Goal: Information Seeking & Learning: Learn about a topic

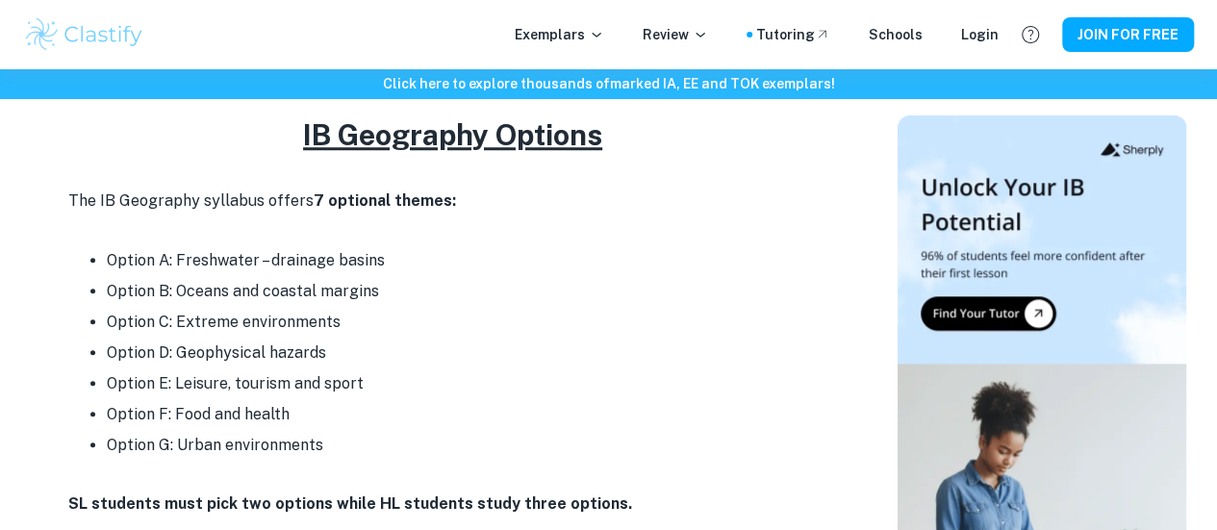
scroll to position [828, 0]
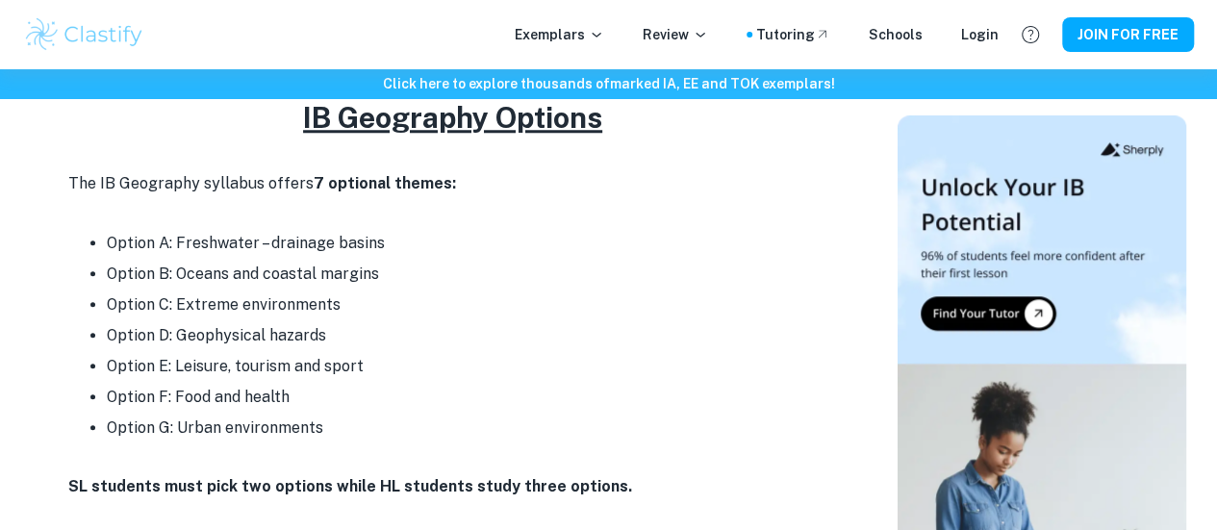
click at [329, 355] on li "Option E: Leisure, tourism and sport" at bounding box center [472, 366] width 731 height 31
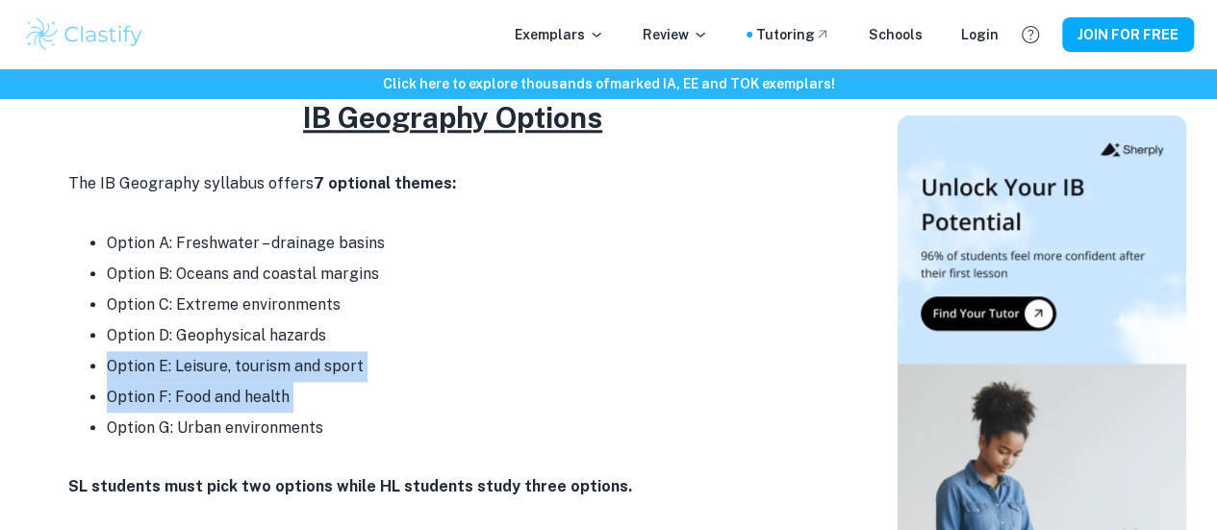
drag, startPoint x: 329, startPoint y: 355, endPoint x: 334, endPoint y: 375, distance: 20.8
click at [334, 375] on ul "Option A: Freshwater – drainage basins Option B: Oceans and coastal margins Opt…" at bounding box center [453, 336] width 770 height 216
click at [334, 382] on li "Option F: Food and health" at bounding box center [472, 397] width 731 height 31
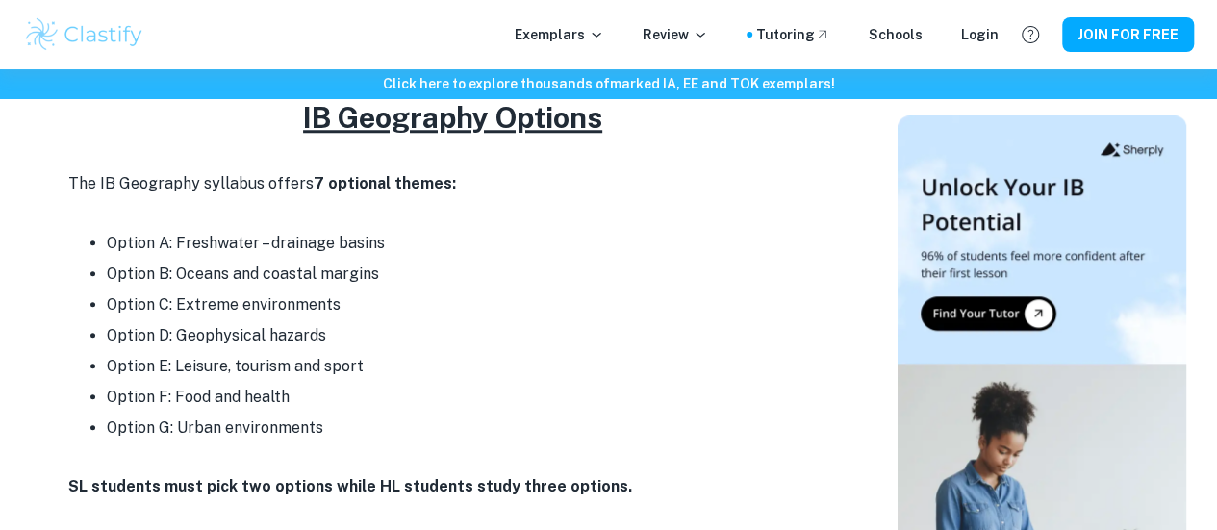
click at [334, 382] on li "Option F: Food and health" at bounding box center [472, 397] width 731 height 31
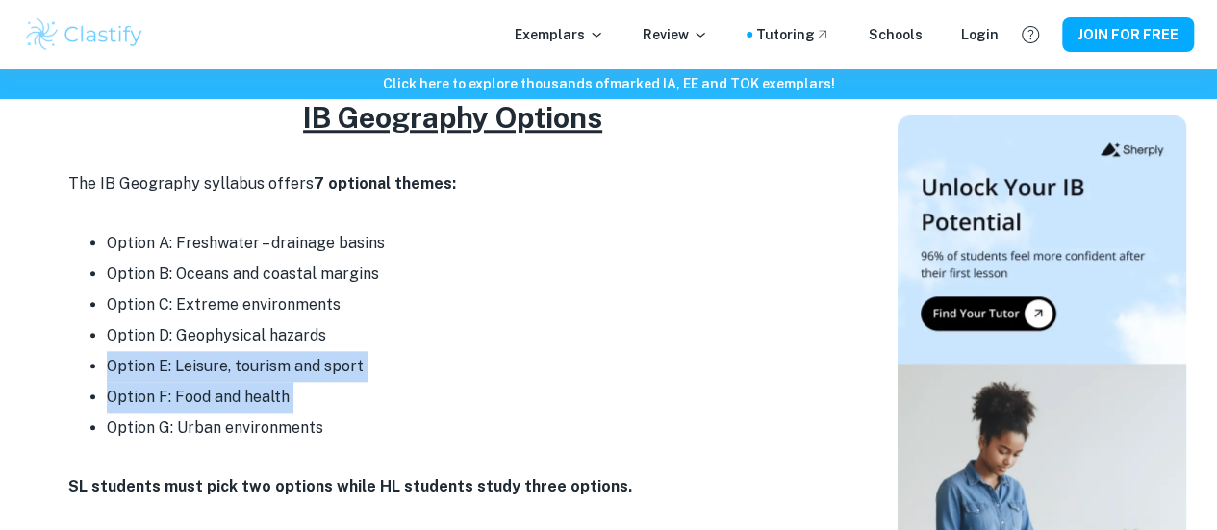
drag, startPoint x: 334, startPoint y: 375, endPoint x: 311, endPoint y: 347, distance: 36.2
click at [311, 347] on ul "Option A: Freshwater – drainage basins Option B: Oceans and coastal margins Opt…" at bounding box center [453, 336] width 770 height 216
click at [311, 351] on li "Option E: Leisure, tourism and sport" at bounding box center [472, 366] width 731 height 31
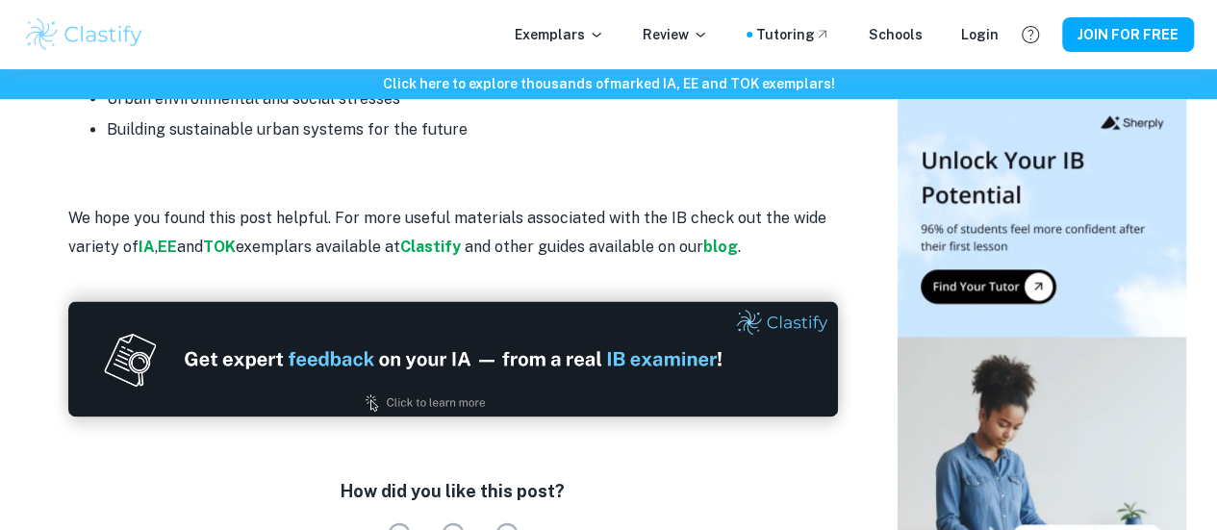
scroll to position [4889, 0]
